Goal: Task Accomplishment & Management: Use online tool/utility

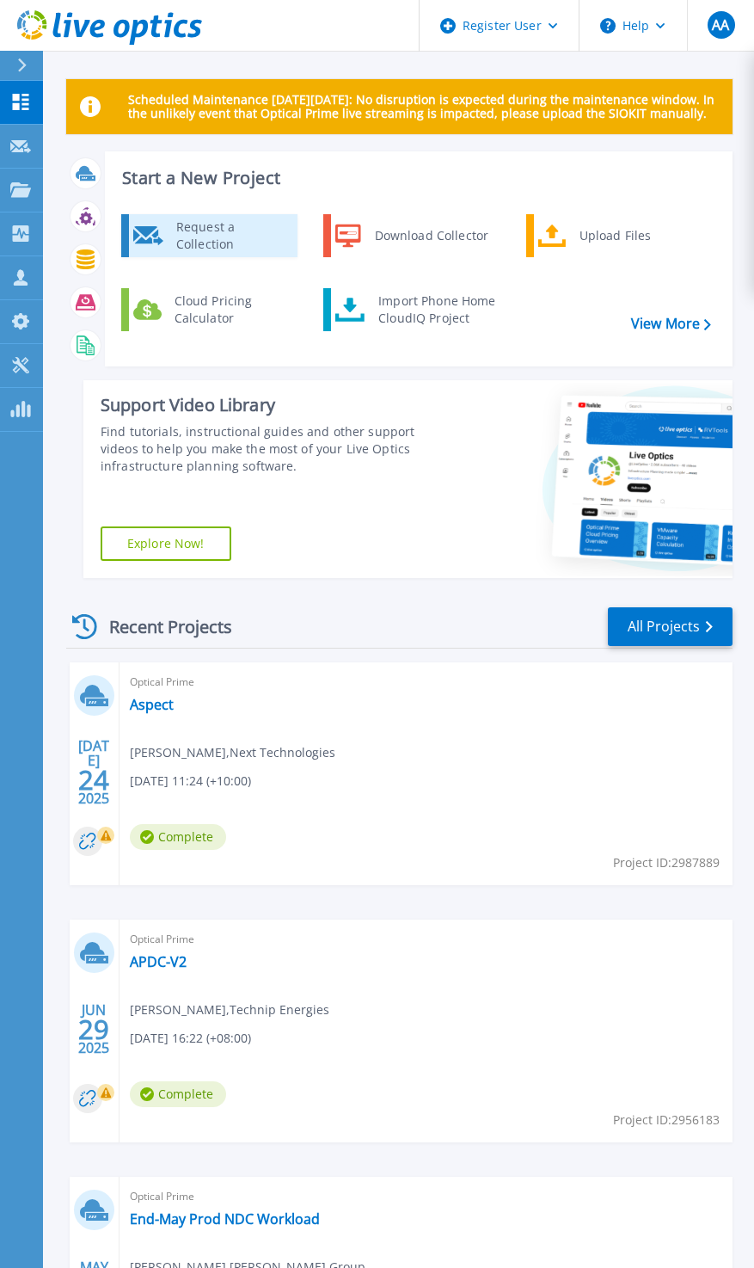
click at [255, 237] on div "Request a Collection" at bounding box center [231, 235] width 126 height 34
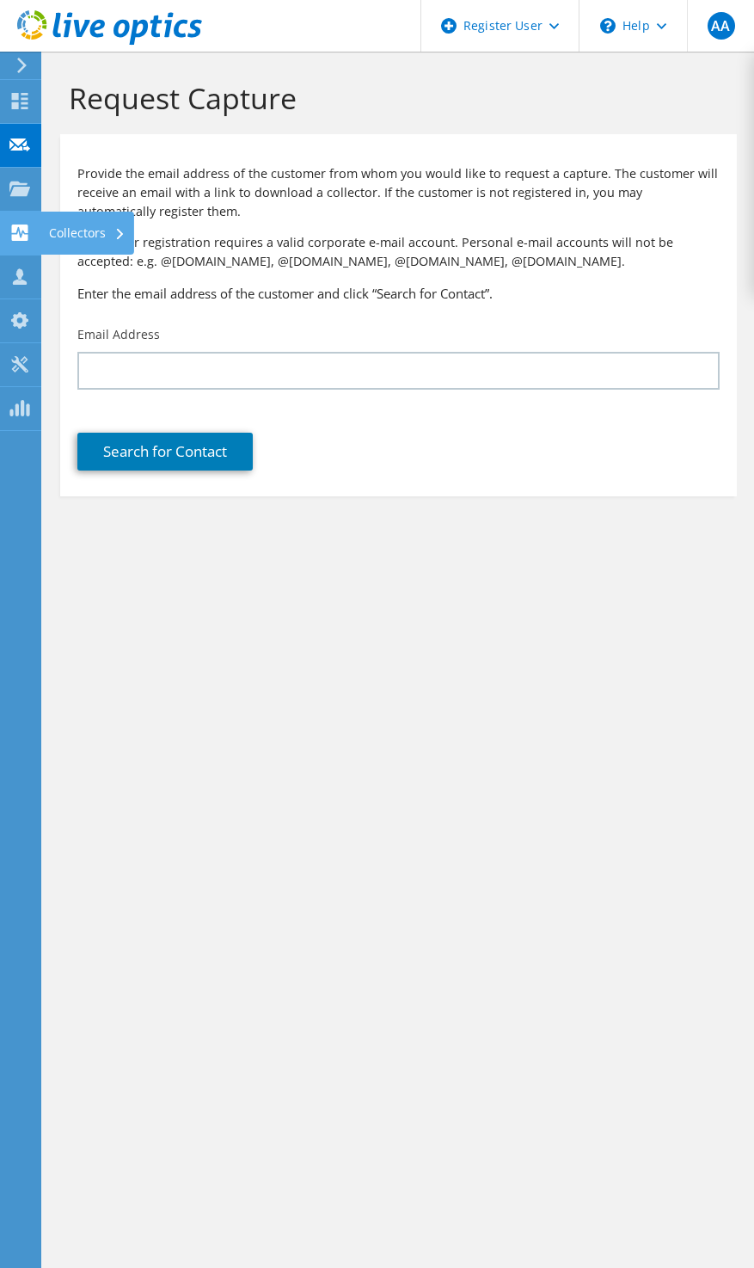
click at [119, 236] on use at bounding box center [119, 234] width 7 height 11
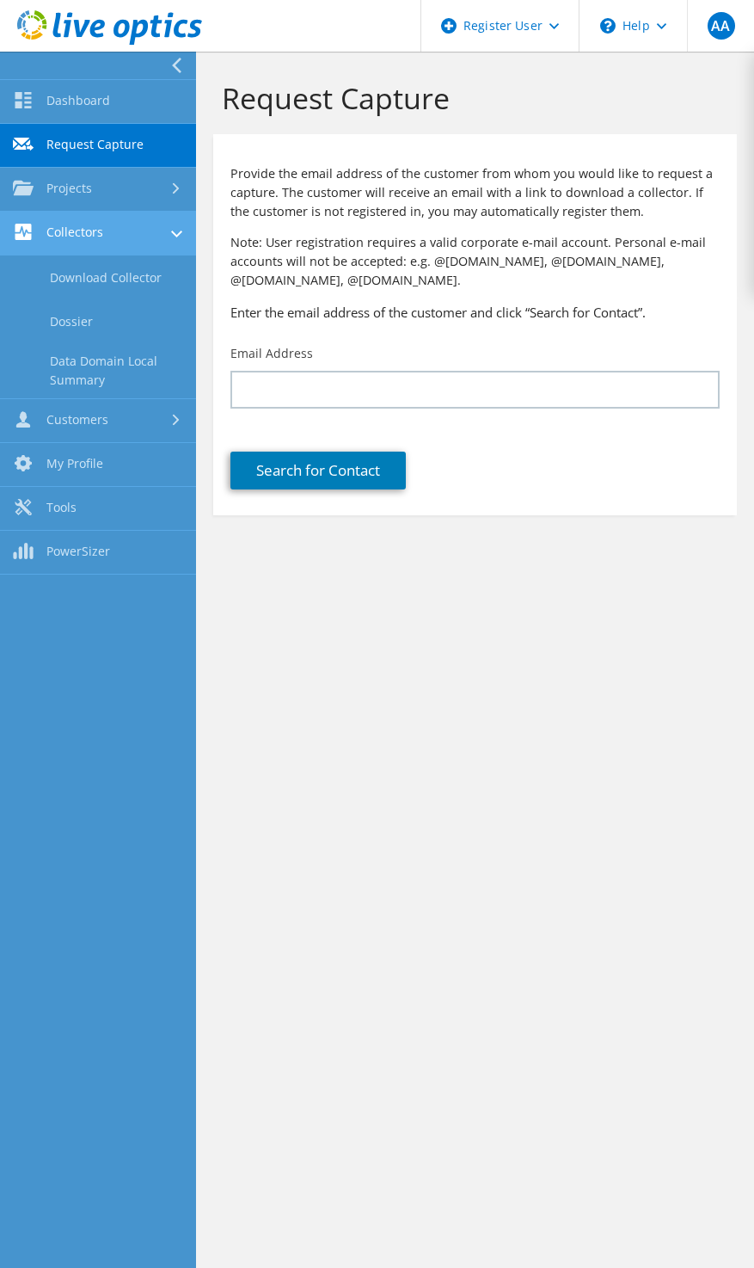
click at [171, 240] on div at bounding box center [176, 235] width 11 height 19
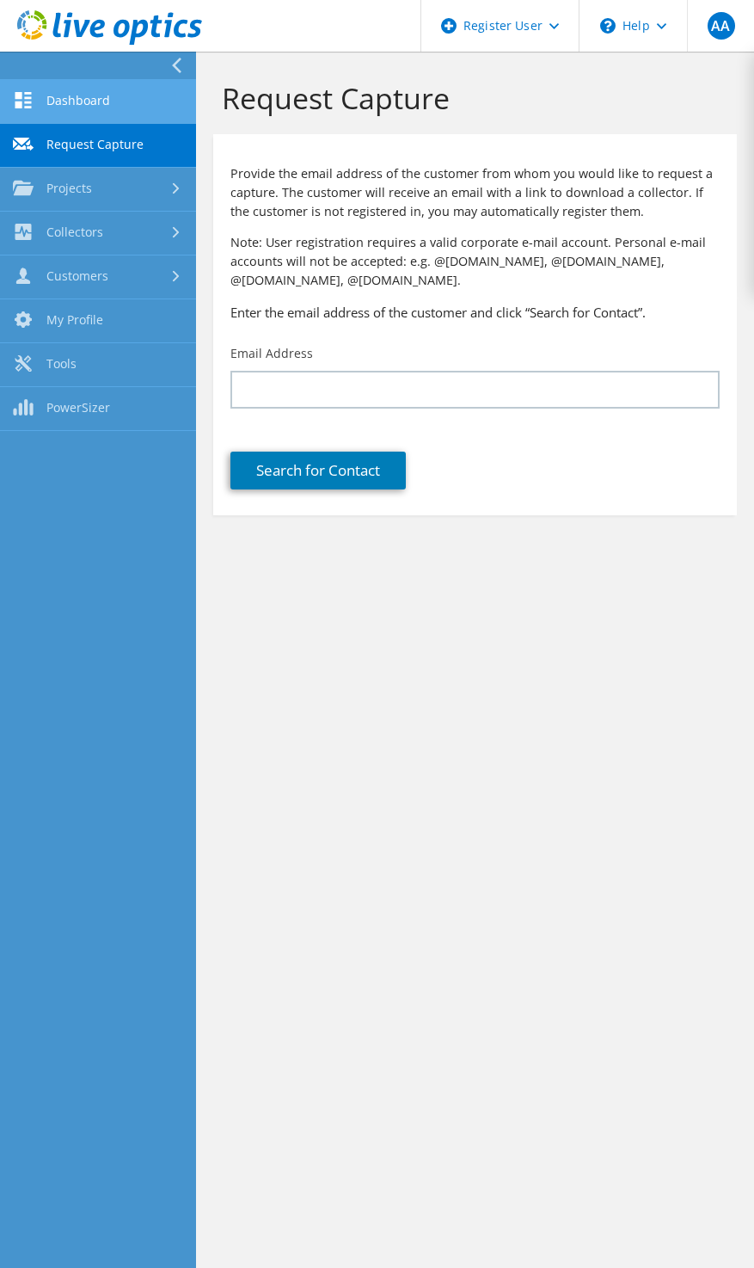
click at [59, 101] on link "Dashboard" at bounding box center [98, 102] width 196 height 44
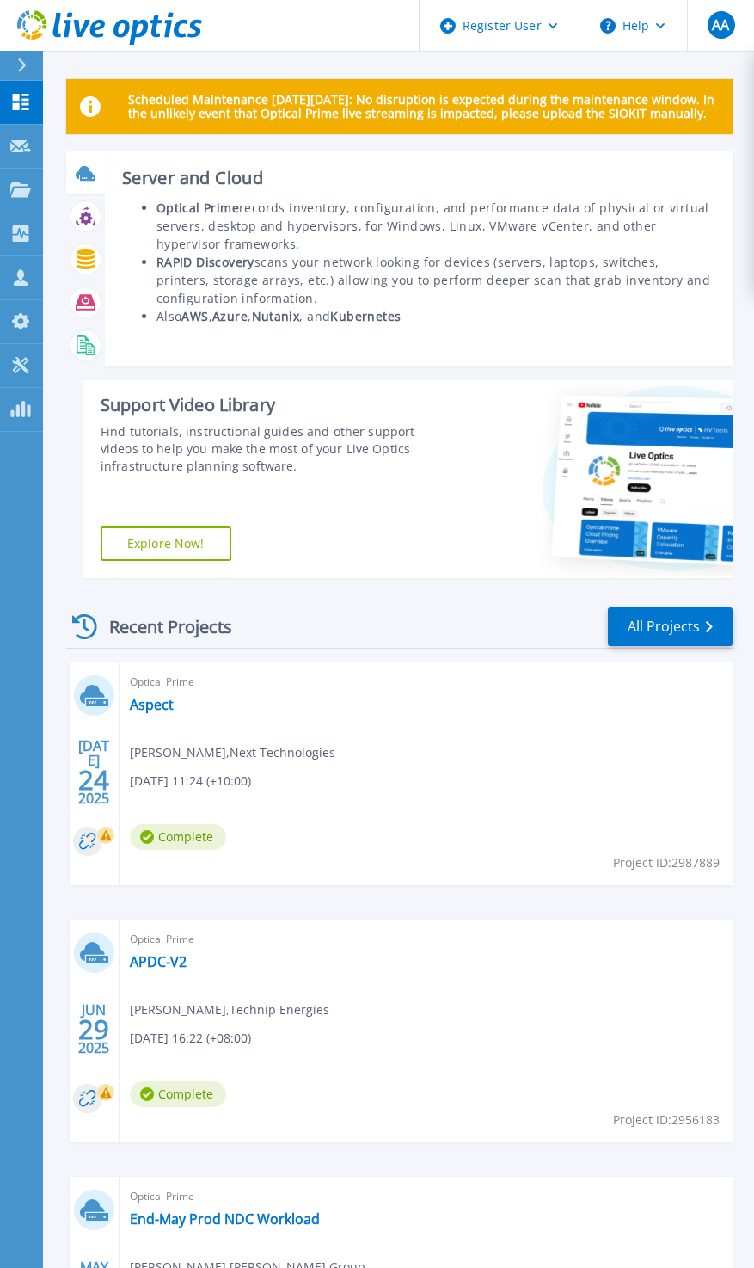
click at [87, 176] on icon at bounding box center [87, 177] width 15 height 5
click at [91, 178] on icon at bounding box center [87, 177] width 15 height 5
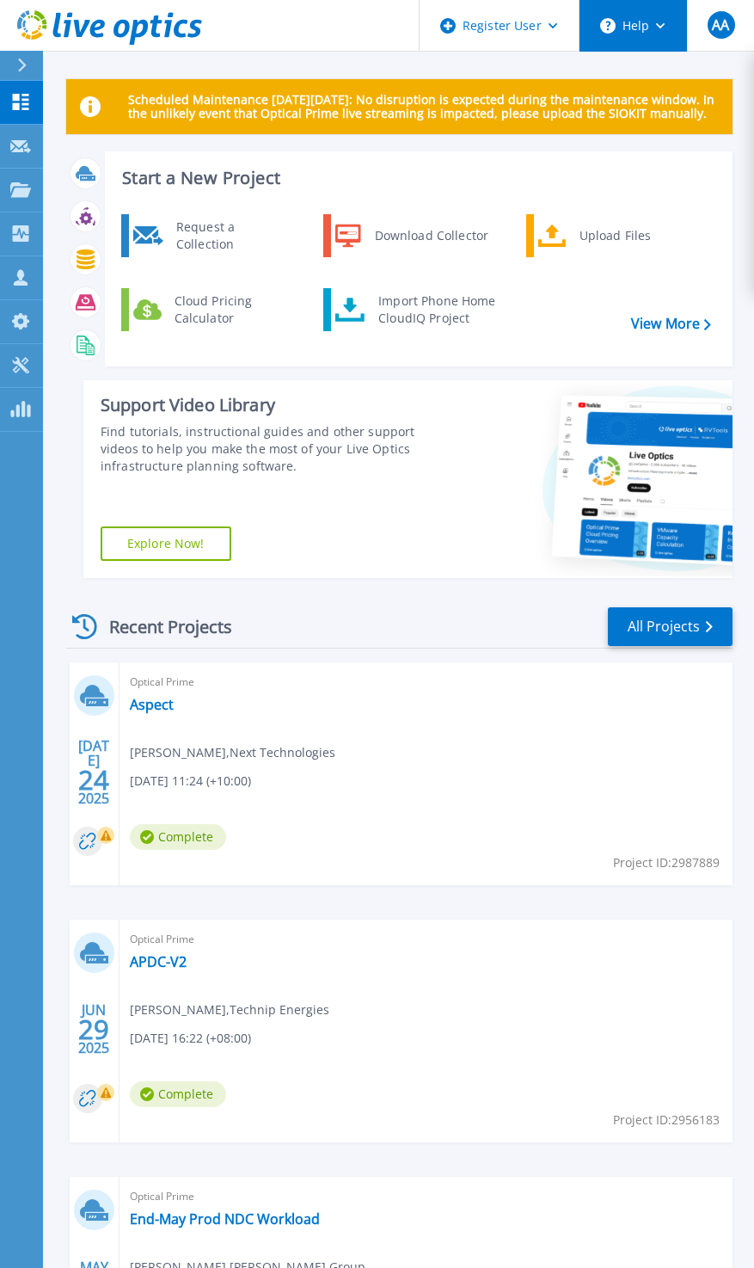
click at [673, 33] on button "Help" at bounding box center [633, 26] width 107 height 52
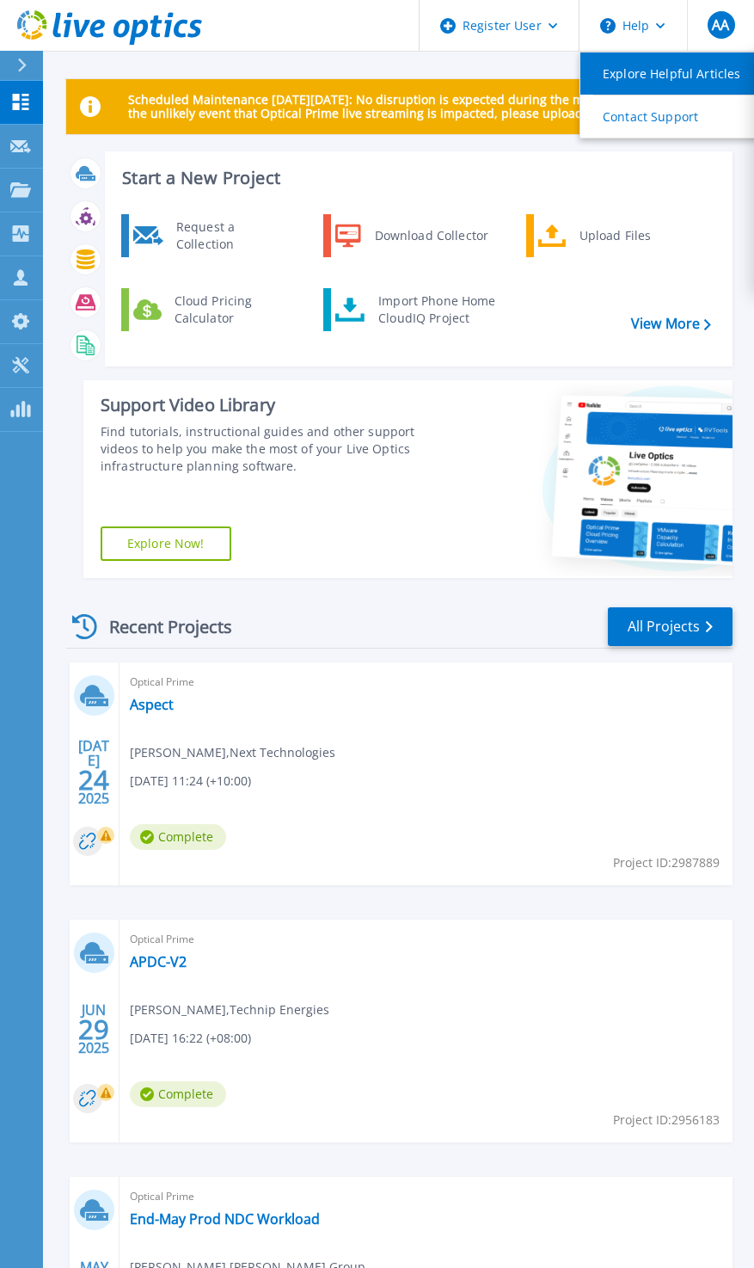
click at [678, 76] on link "Explore Helpful Articles" at bounding box center [676, 73] width 192 height 42
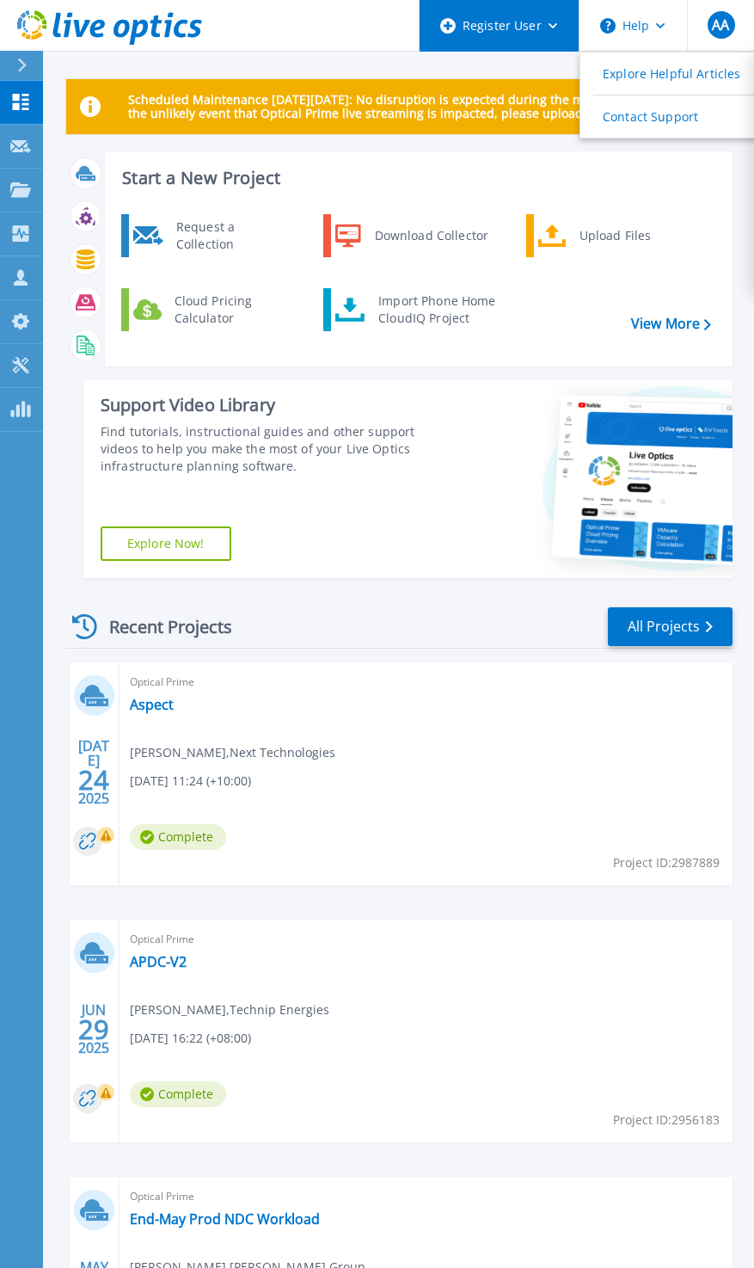
click at [547, 30] on div "Register User" at bounding box center [499, 26] width 159 height 52
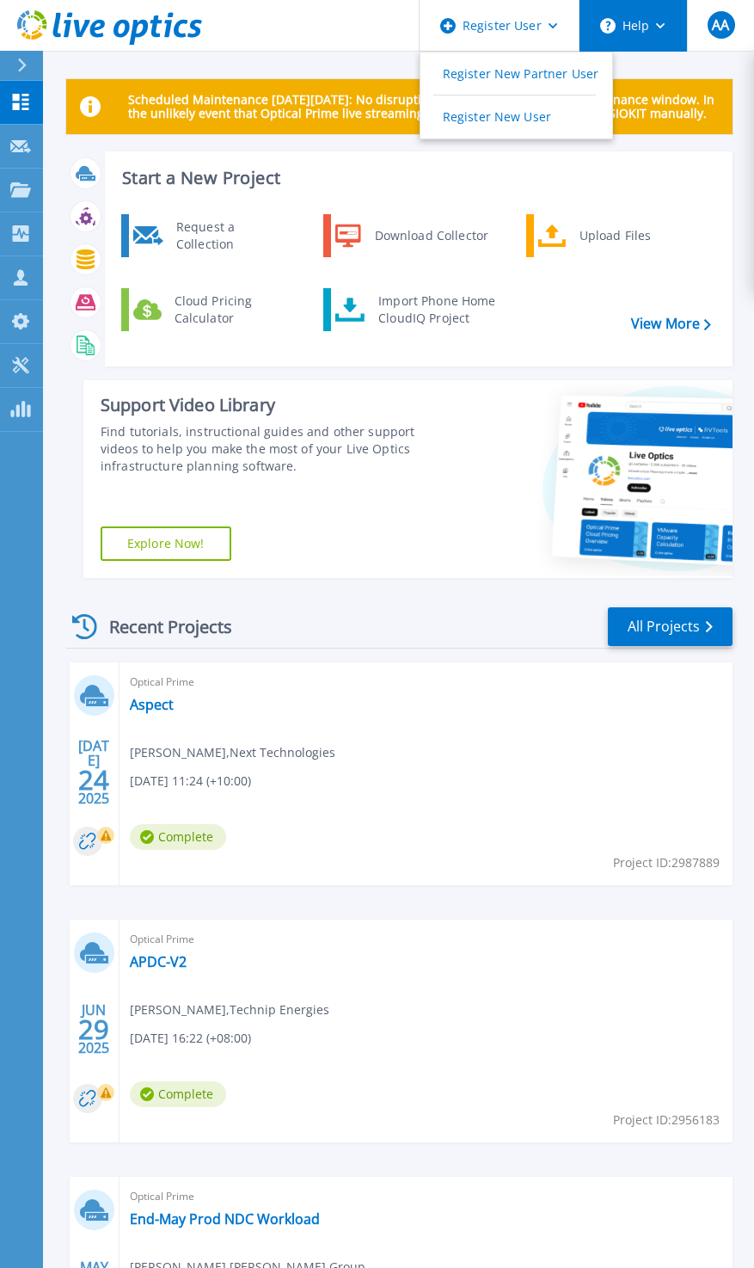
click at [634, 28] on button "Help" at bounding box center [633, 26] width 107 height 52
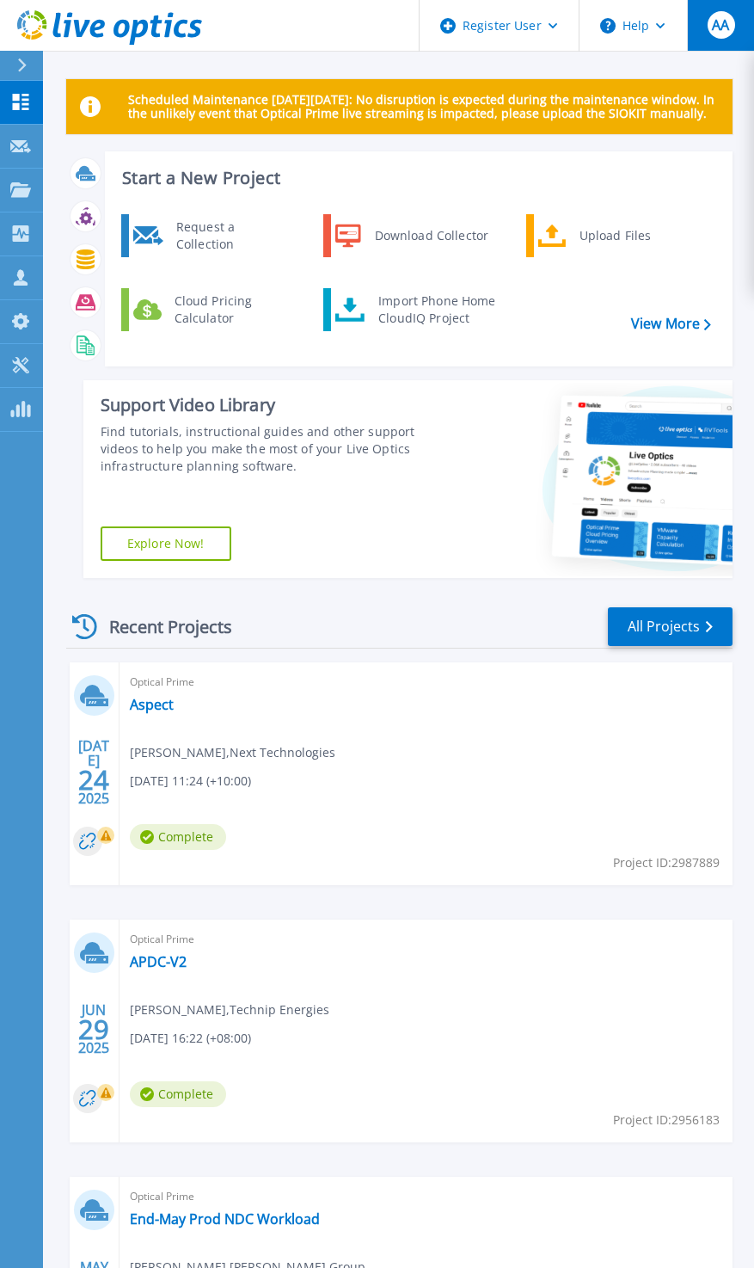
click at [722, 30] on span "AA" at bounding box center [720, 25] width 17 height 14
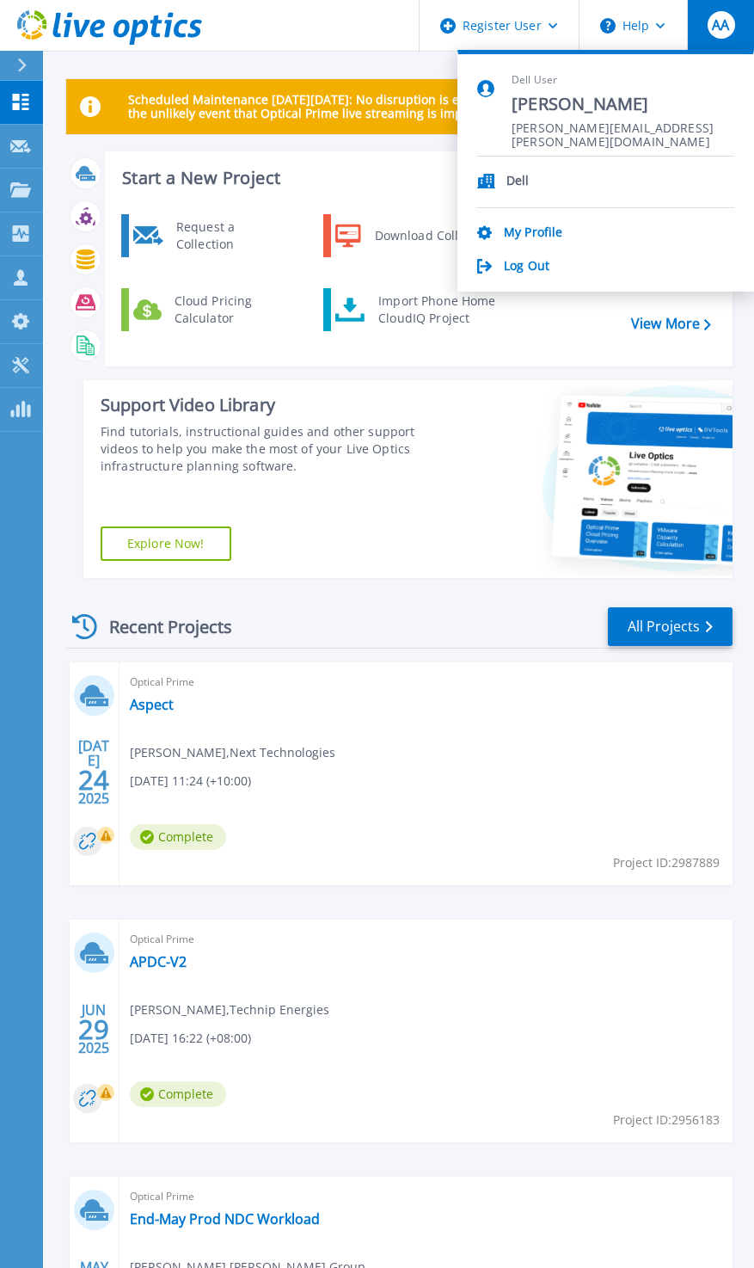
click at [513, 182] on p "Dell" at bounding box center [518, 182] width 23 height 16
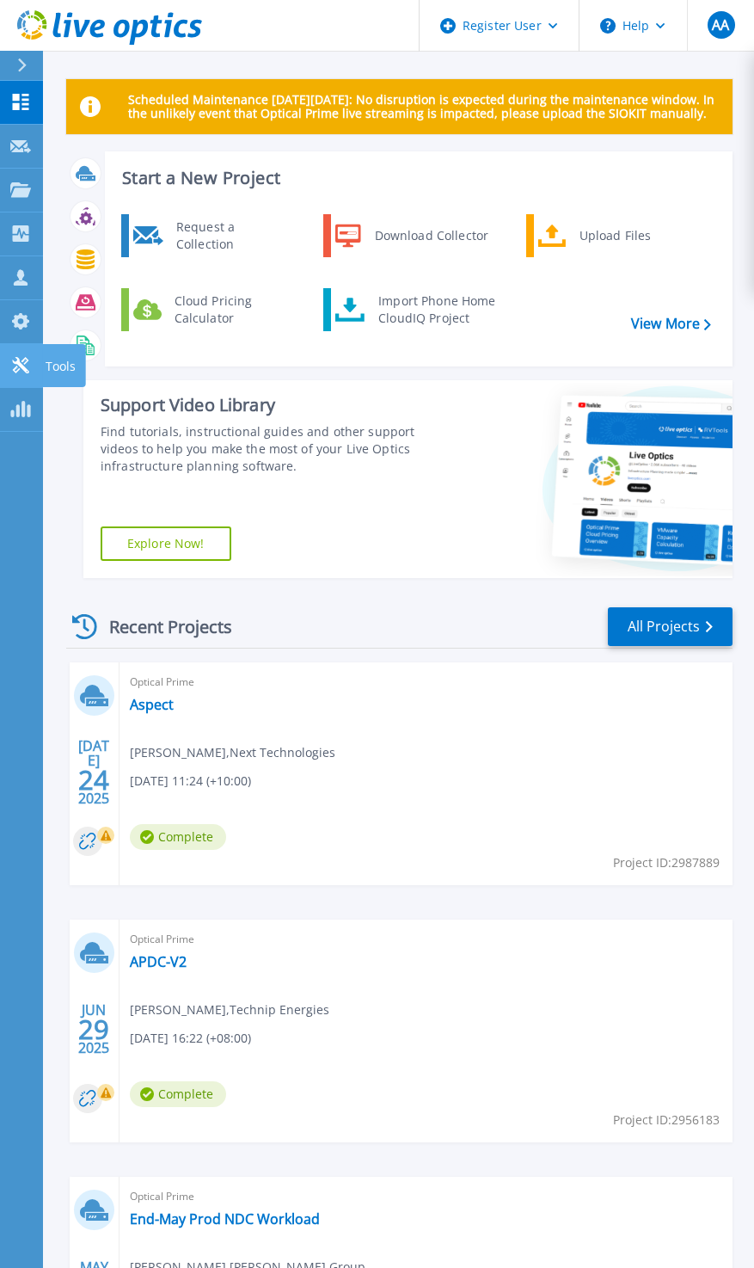
click at [7, 385] on link "Tools Tools" at bounding box center [21, 366] width 43 height 44
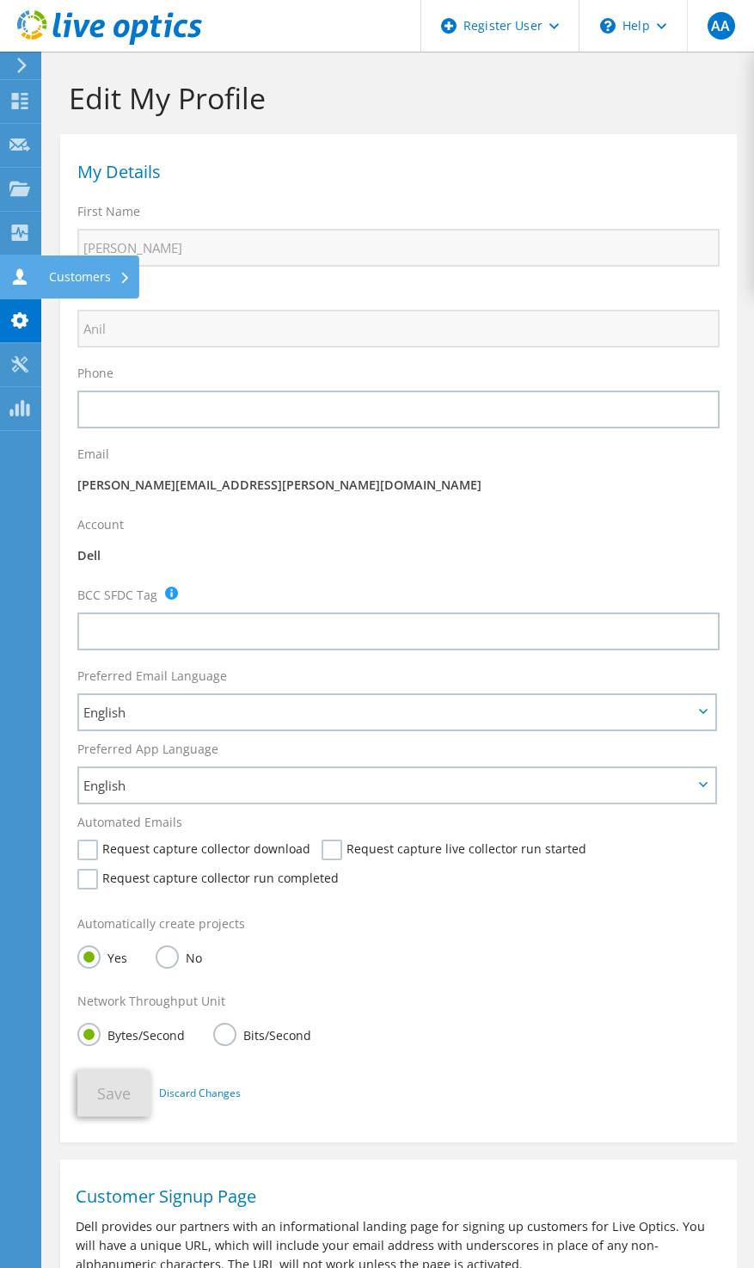
click at [19, 270] on use at bounding box center [20, 276] width 14 height 16
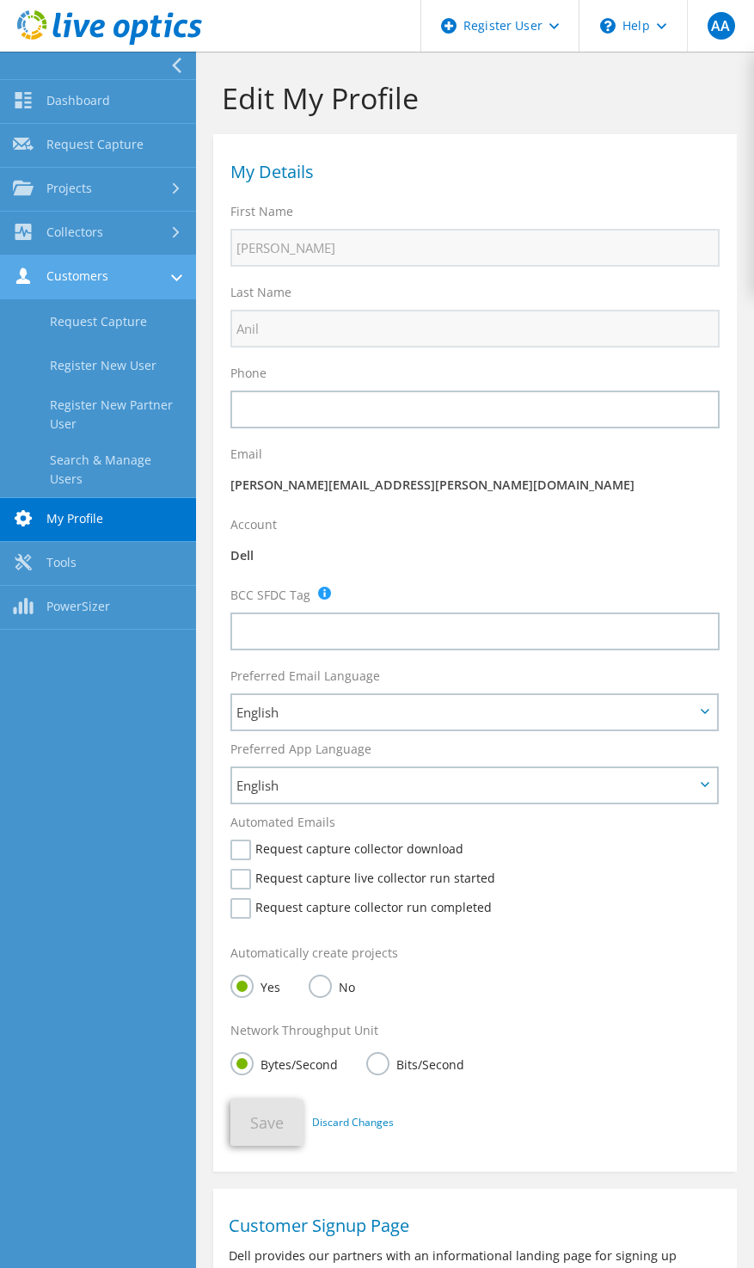
click at [160, 267] on link "Customers" at bounding box center [98, 277] width 196 height 44
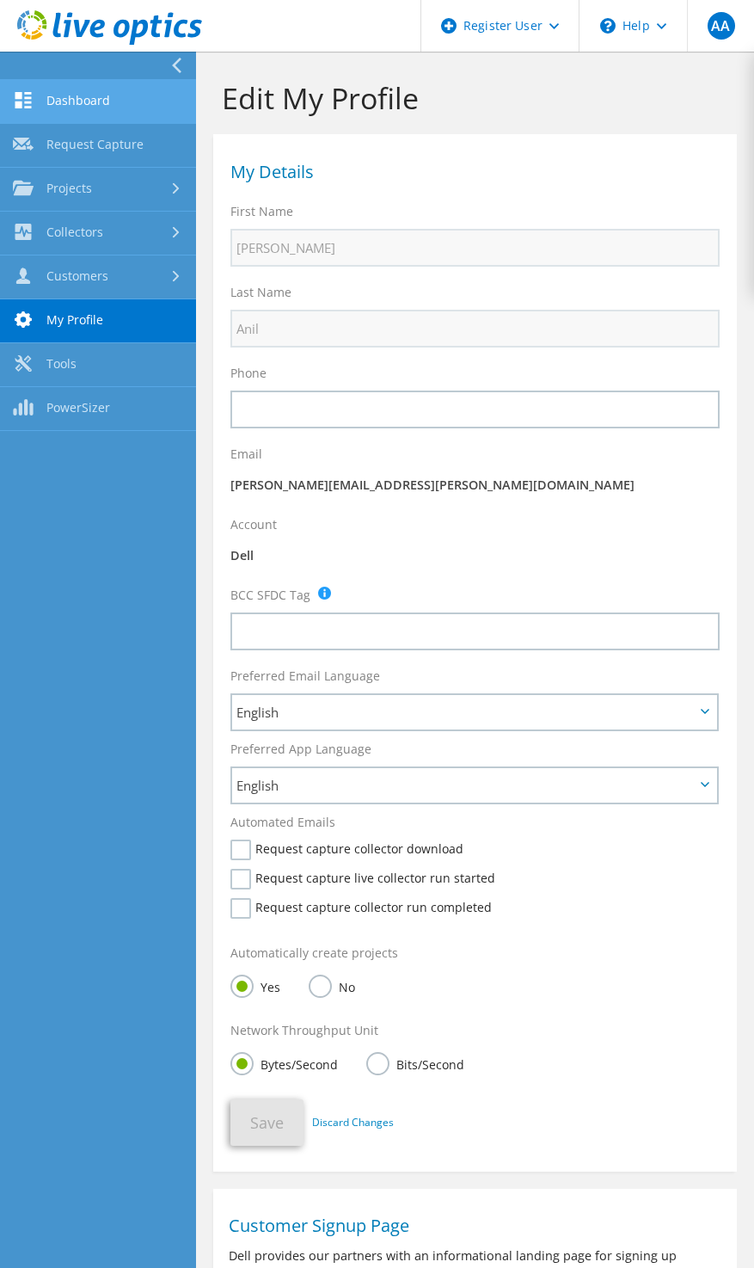
click at [98, 91] on link "Dashboard" at bounding box center [98, 102] width 196 height 44
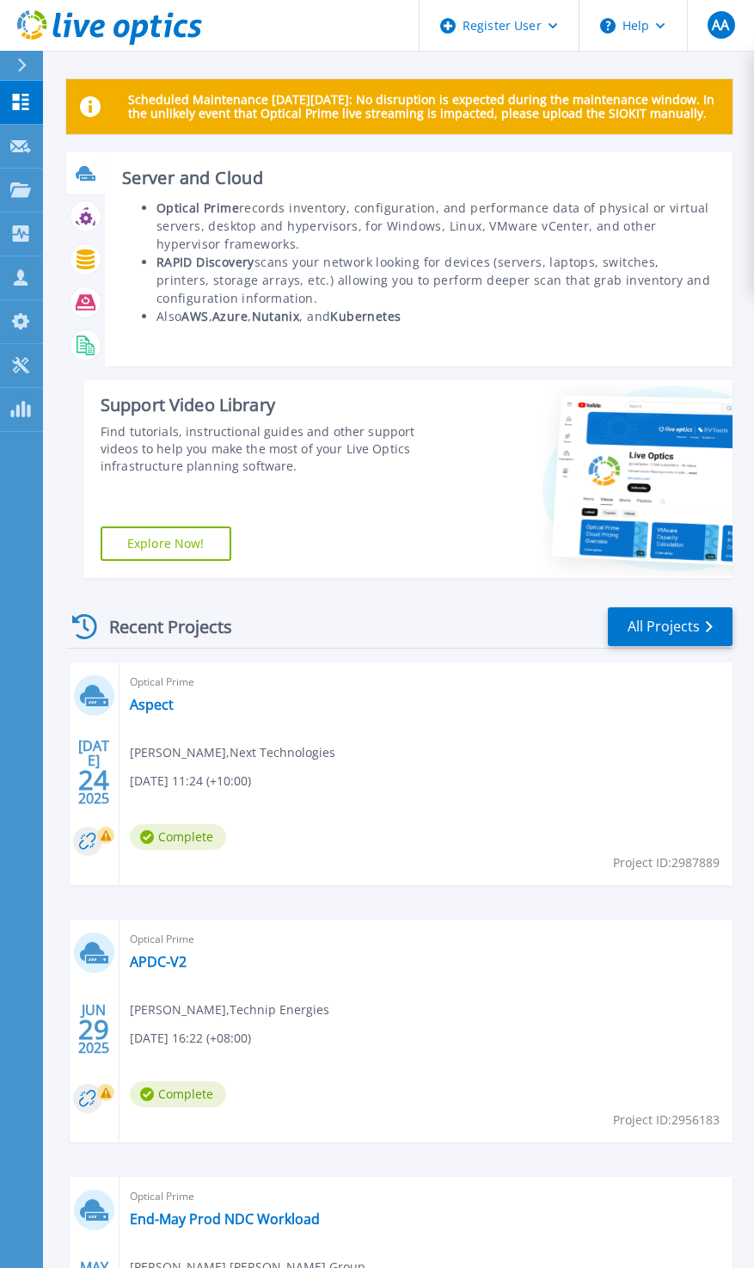
click at [84, 174] on icon at bounding box center [84, 171] width 17 height 13
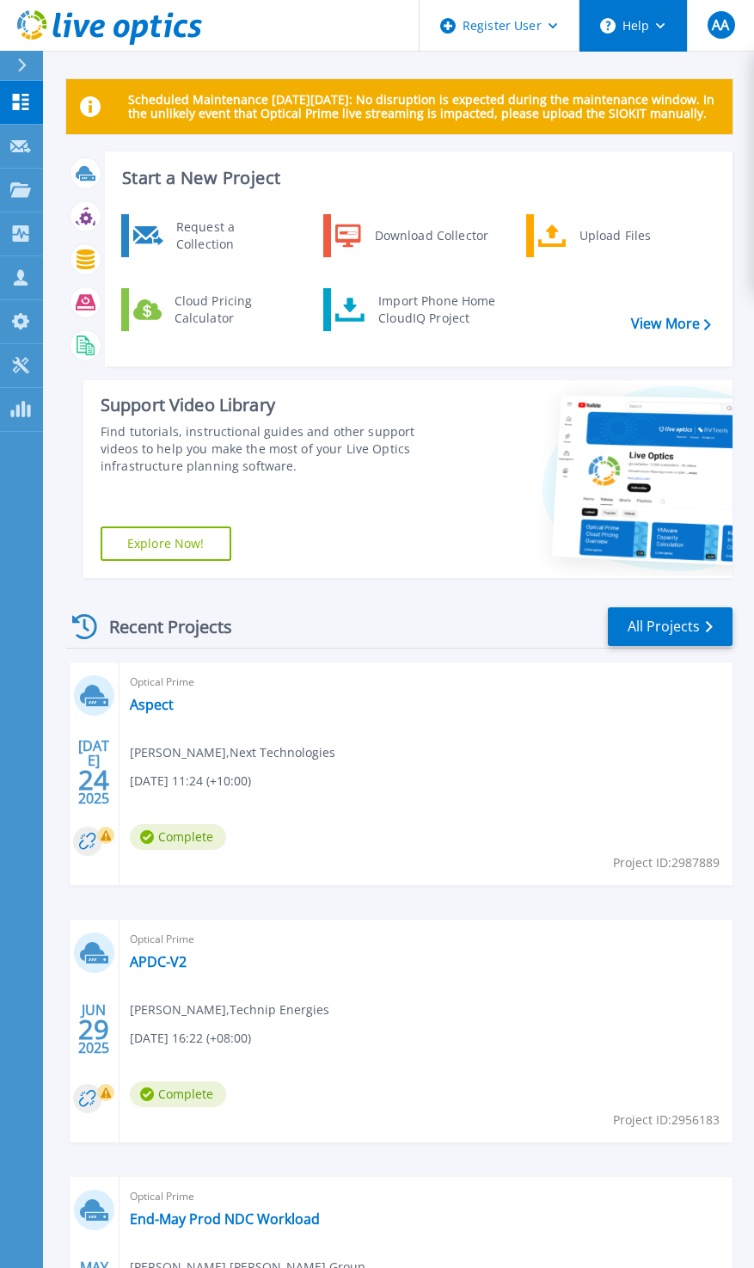
click at [669, 23] on button "Help" at bounding box center [633, 26] width 107 height 52
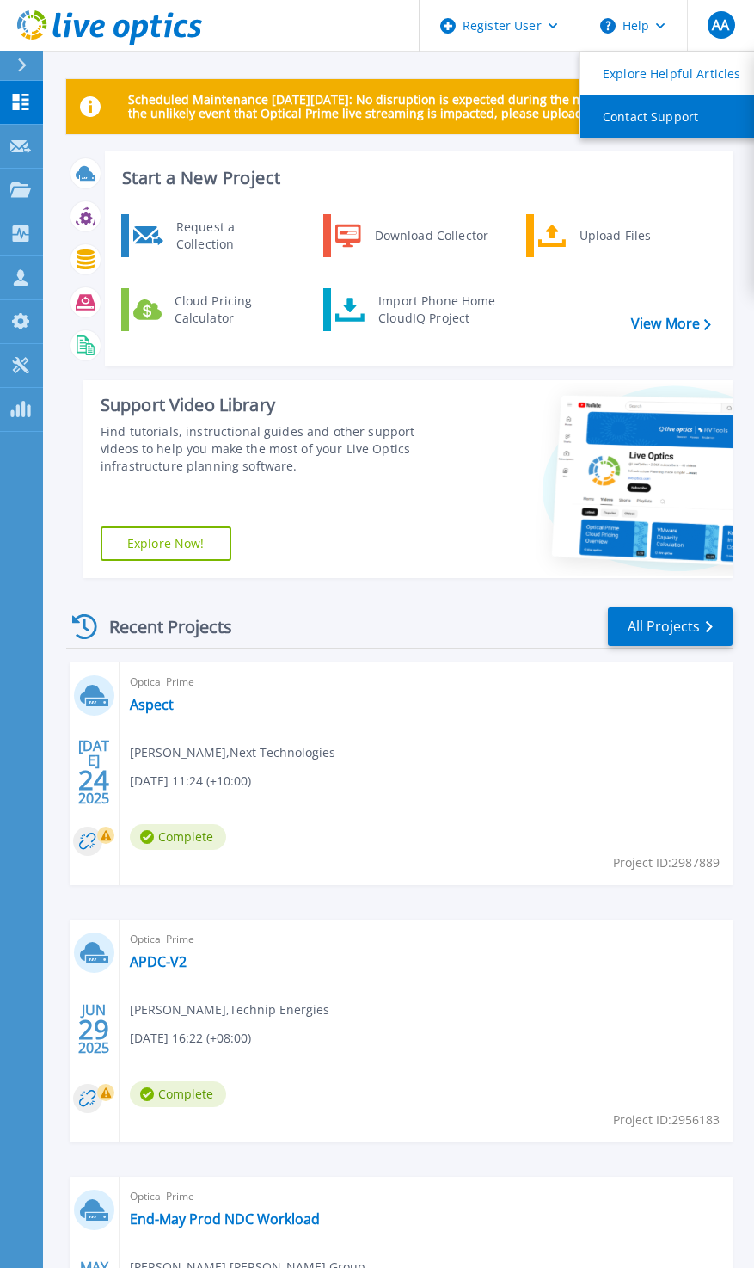
click at [666, 120] on link "Contact Support" at bounding box center [676, 116] width 192 height 42
